Goal: Understand process/instructions: Learn how to perform a task or action

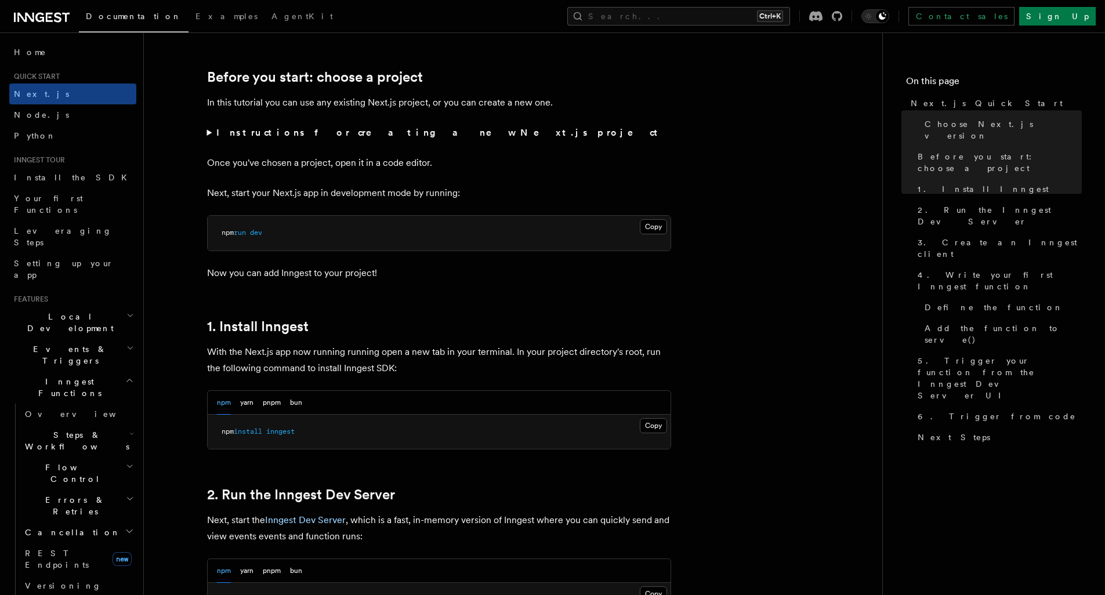
scroll to position [379, 0]
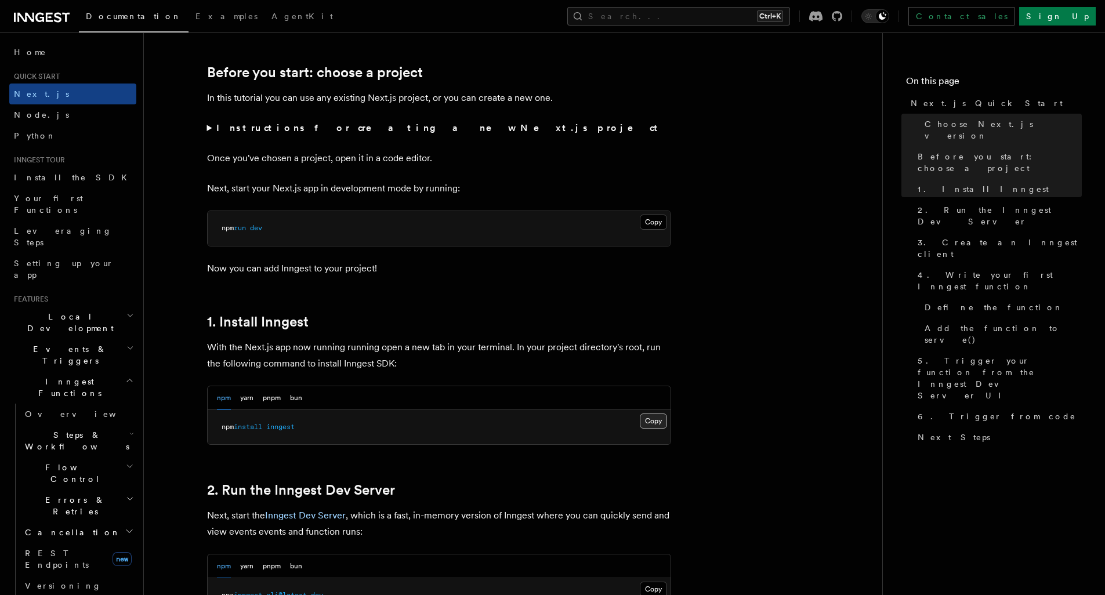
click at [646, 424] on button "Copy Copied" at bounding box center [653, 421] width 27 height 15
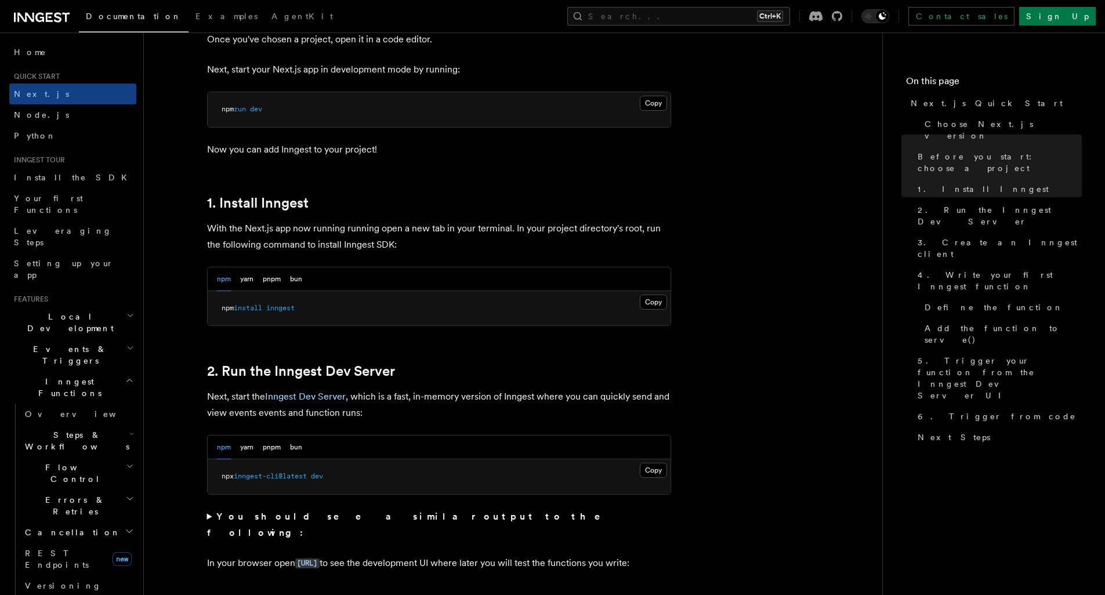
scroll to position [500, 0]
click at [660, 466] on button "Copy Copied" at bounding box center [653, 468] width 27 height 15
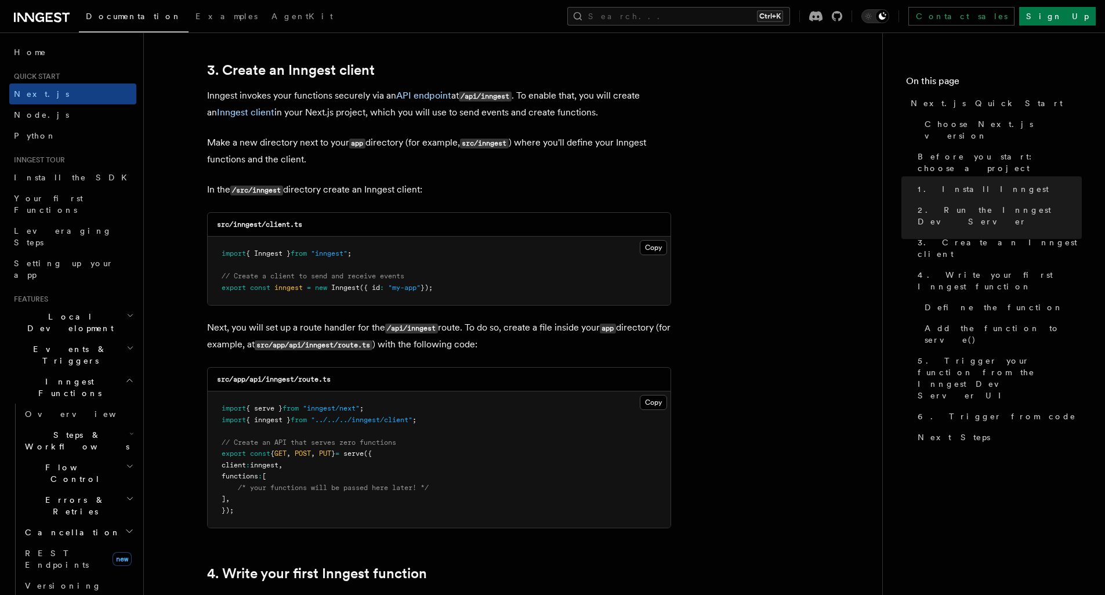
scroll to position [1362, 0]
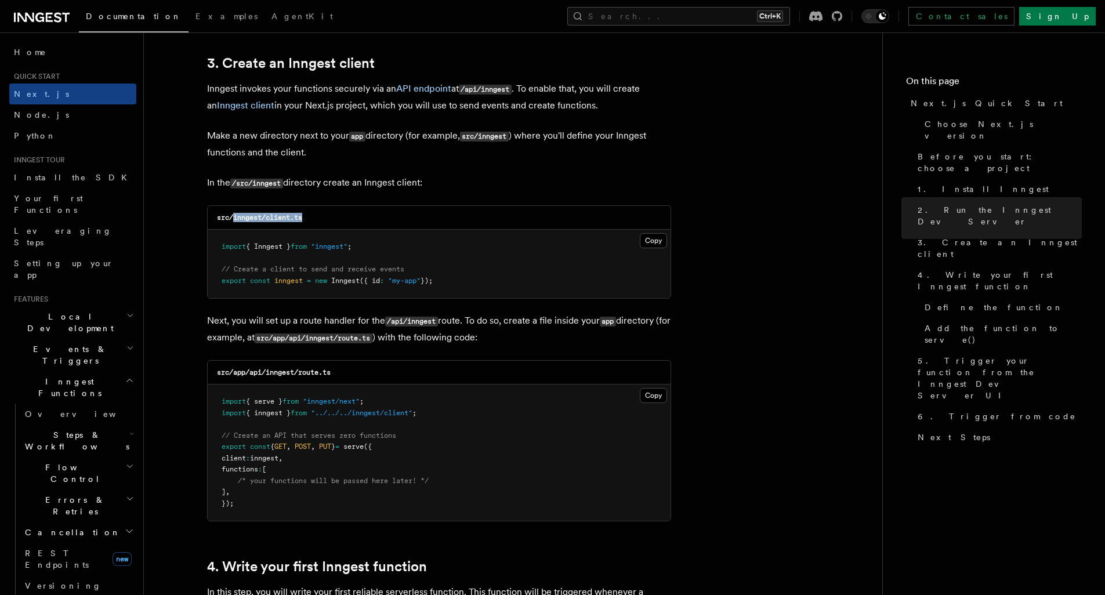
drag, startPoint x: 235, startPoint y: 218, endPoint x: 322, endPoint y: 216, distance: 87.0
click at [322, 216] on div "src/inngest/client.ts" at bounding box center [439, 218] width 463 height 24
copy code "inngest/client.ts"
click at [338, 241] on pre "import { Inngest } from "inngest" ; // Create a client to send and receive even…" at bounding box center [439, 264] width 463 height 68
click at [661, 240] on button "Copy Copied" at bounding box center [653, 240] width 27 height 15
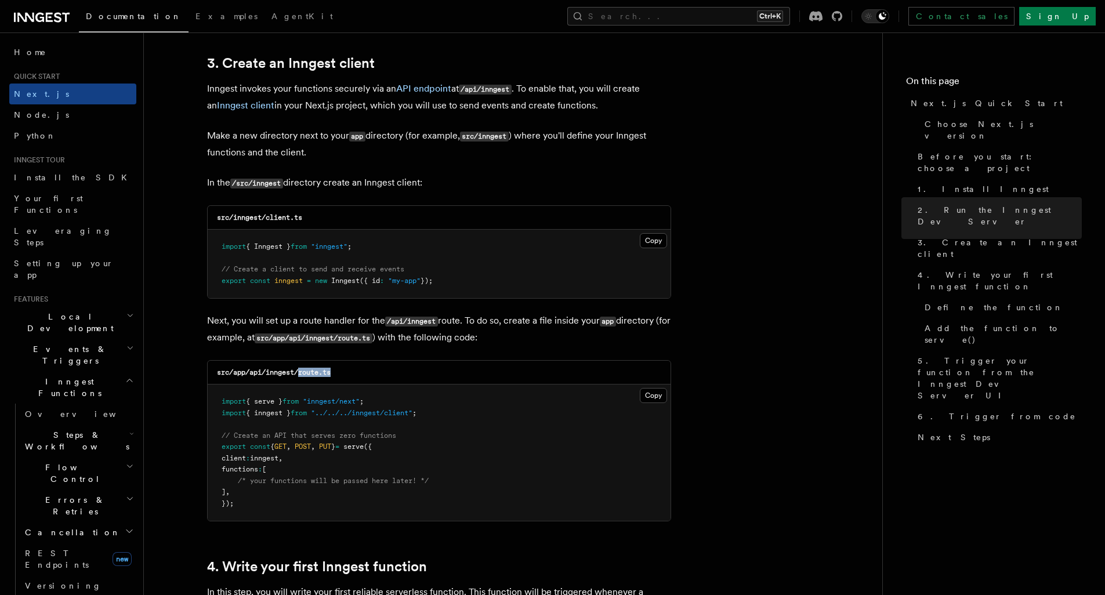
drag, startPoint x: 301, startPoint y: 376, endPoint x: 361, endPoint y: 374, distance: 61.0
click at [361, 374] on div "src/app/api/inngest/route.ts" at bounding box center [439, 373] width 463 height 24
copy code "route.ts"
click at [653, 396] on button "Copy Copied" at bounding box center [653, 395] width 27 height 15
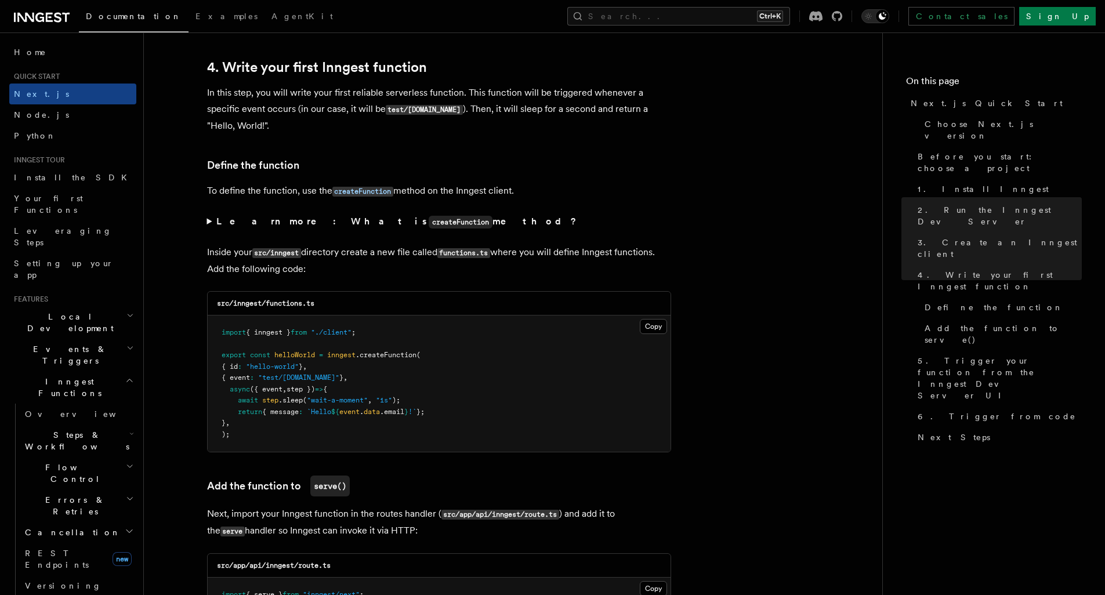
scroll to position [1862, 0]
click at [667, 326] on button "Copy Copied" at bounding box center [653, 325] width 27 height 15
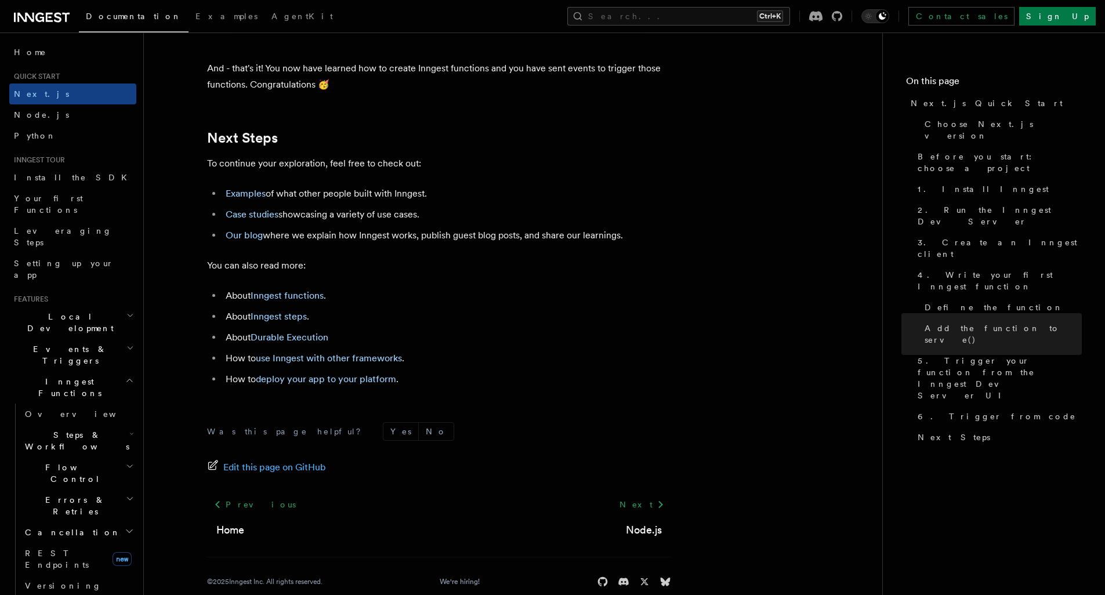
scroll to position [7218, 0]
